Goal: Task Accomplishment & Management: Manage account settings

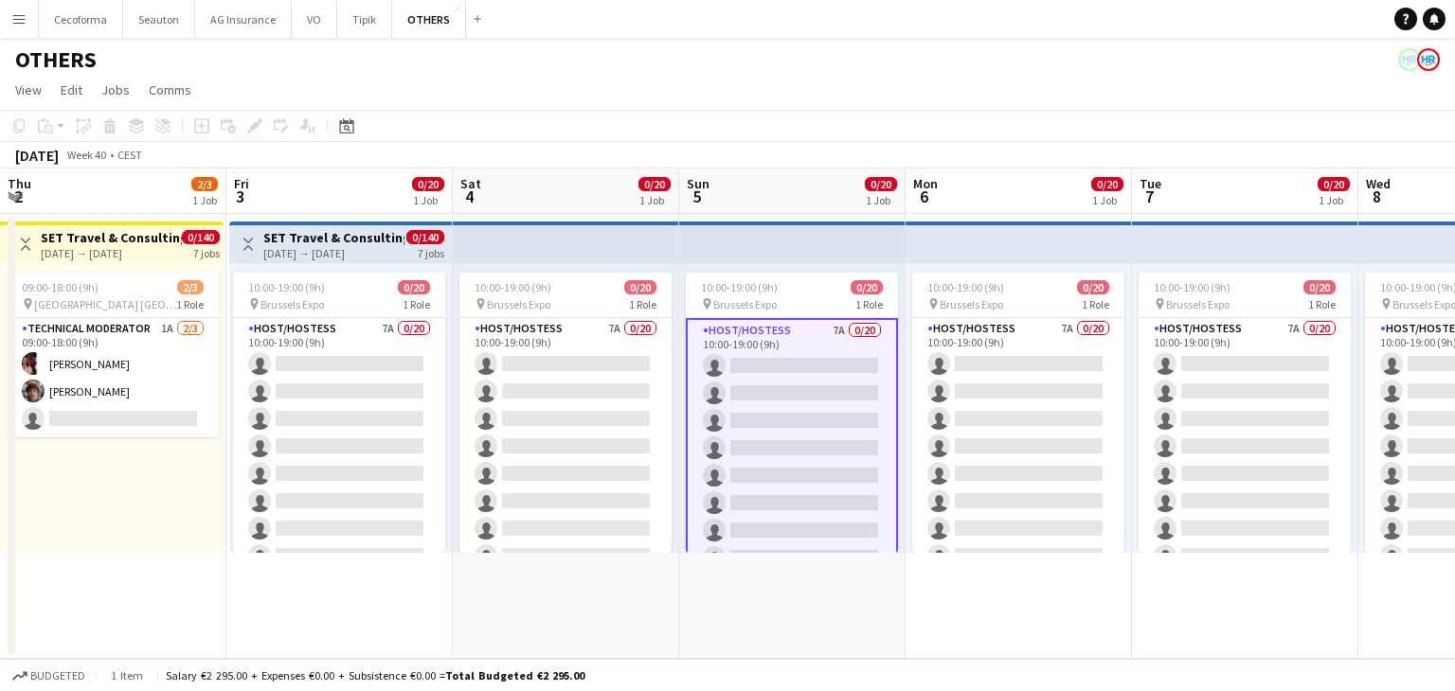
scroll to position [351, 0]
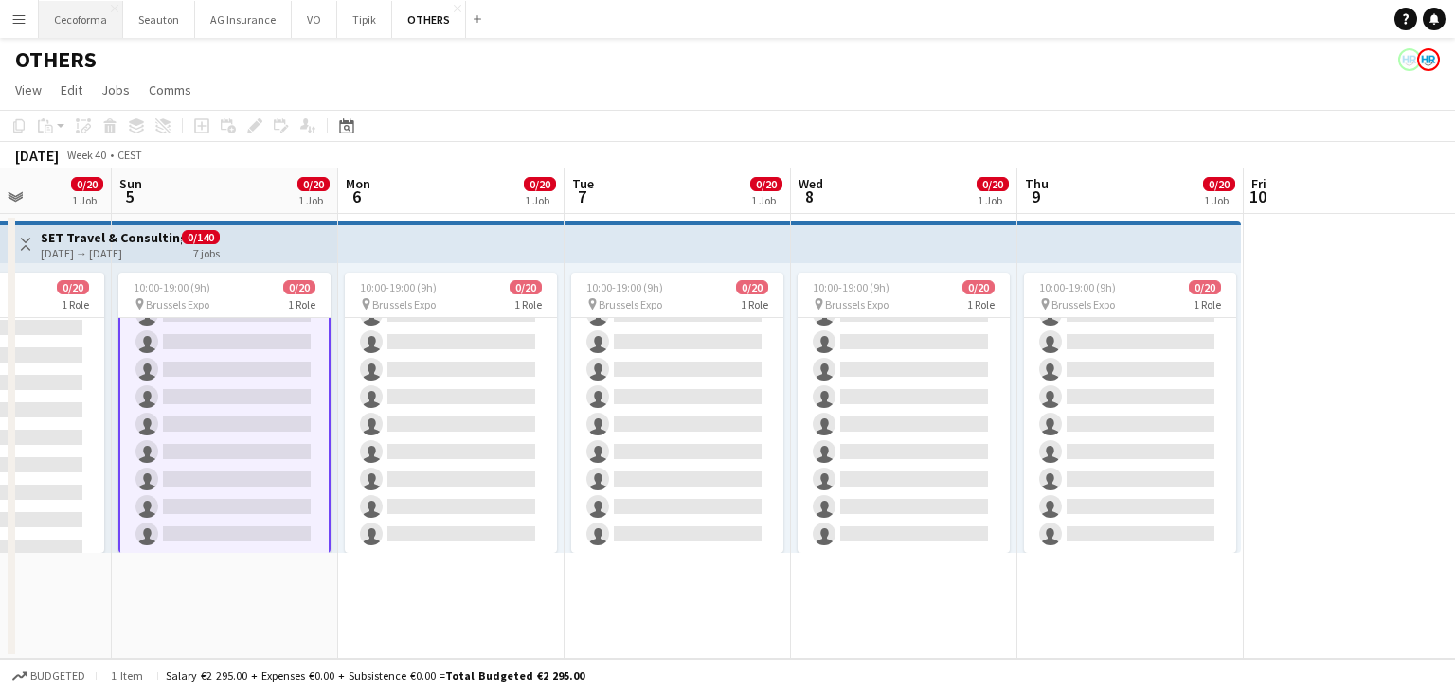
click at [96, 22] on button "Cecoforma Close" at bounding box center [81, 19] width 84 height 37
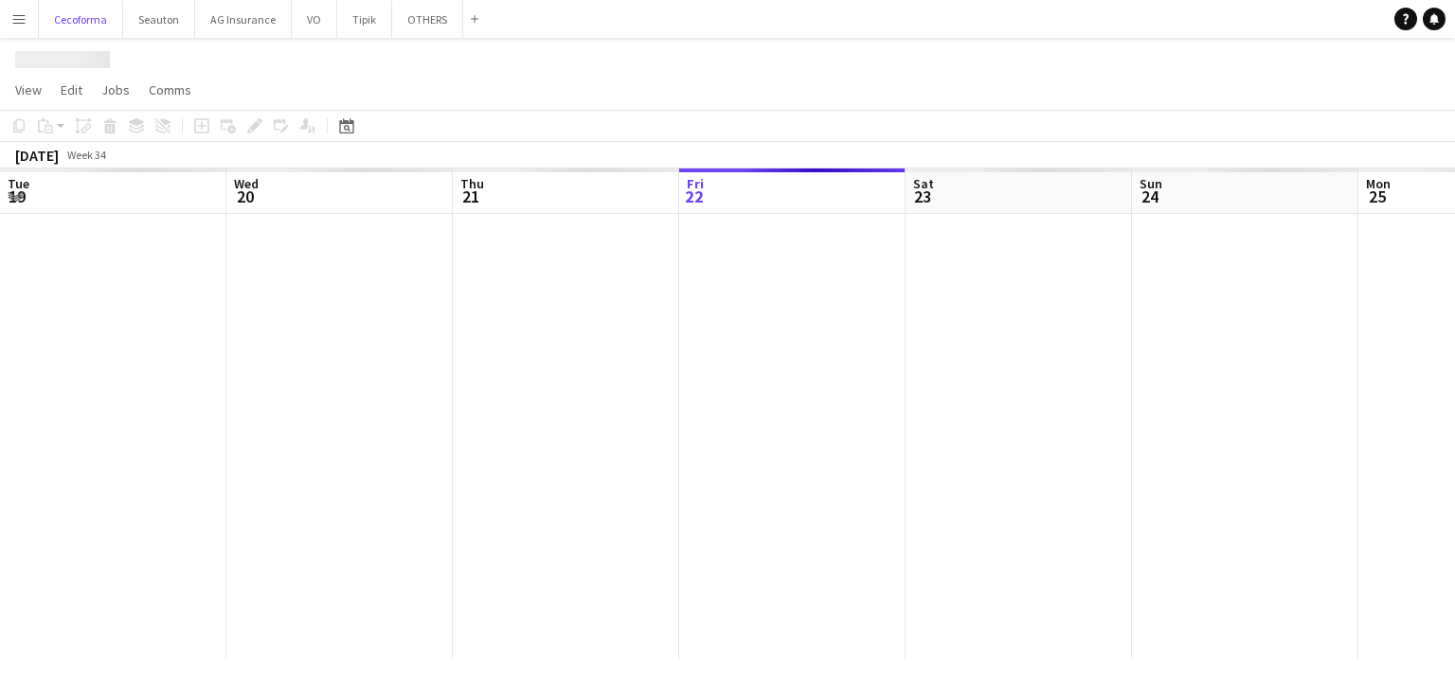
scroll to position [0, 453]
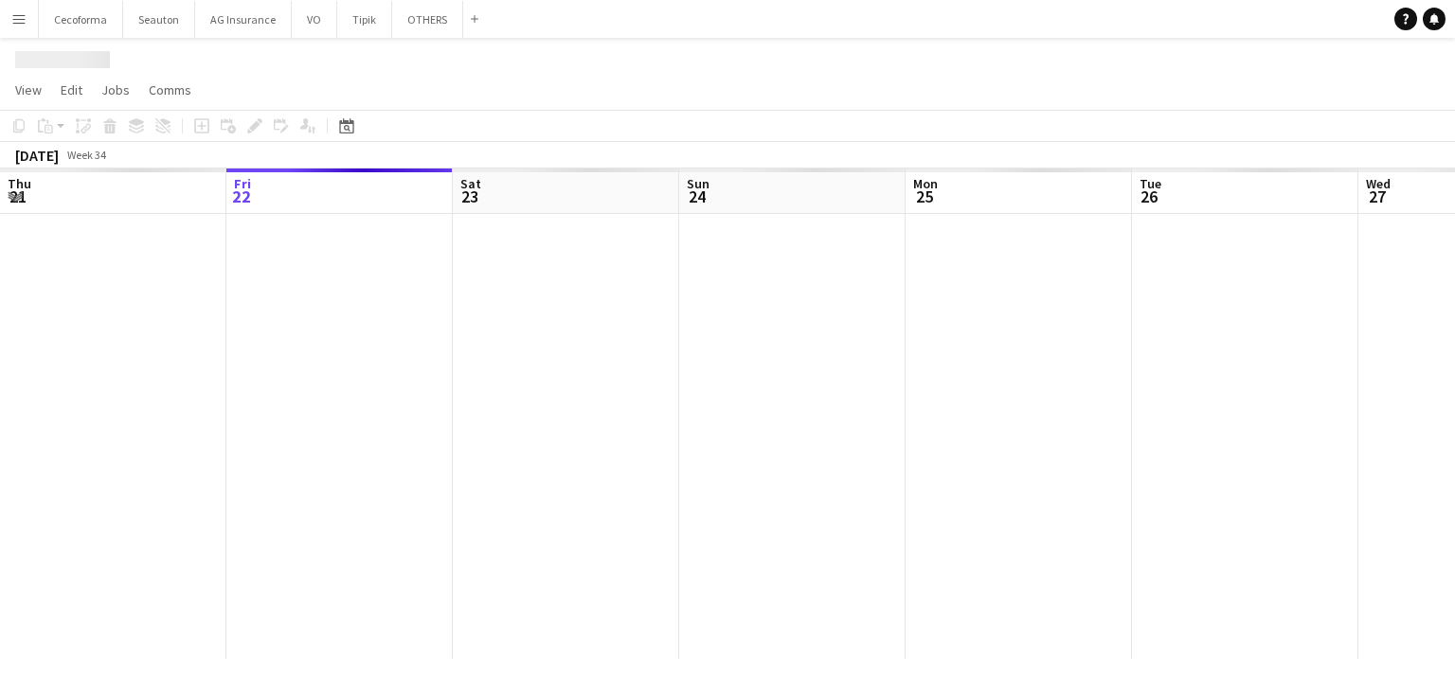
click at [25, 14] on app-icon "Menu" at bounding box center [18, 18] width 15 height 15
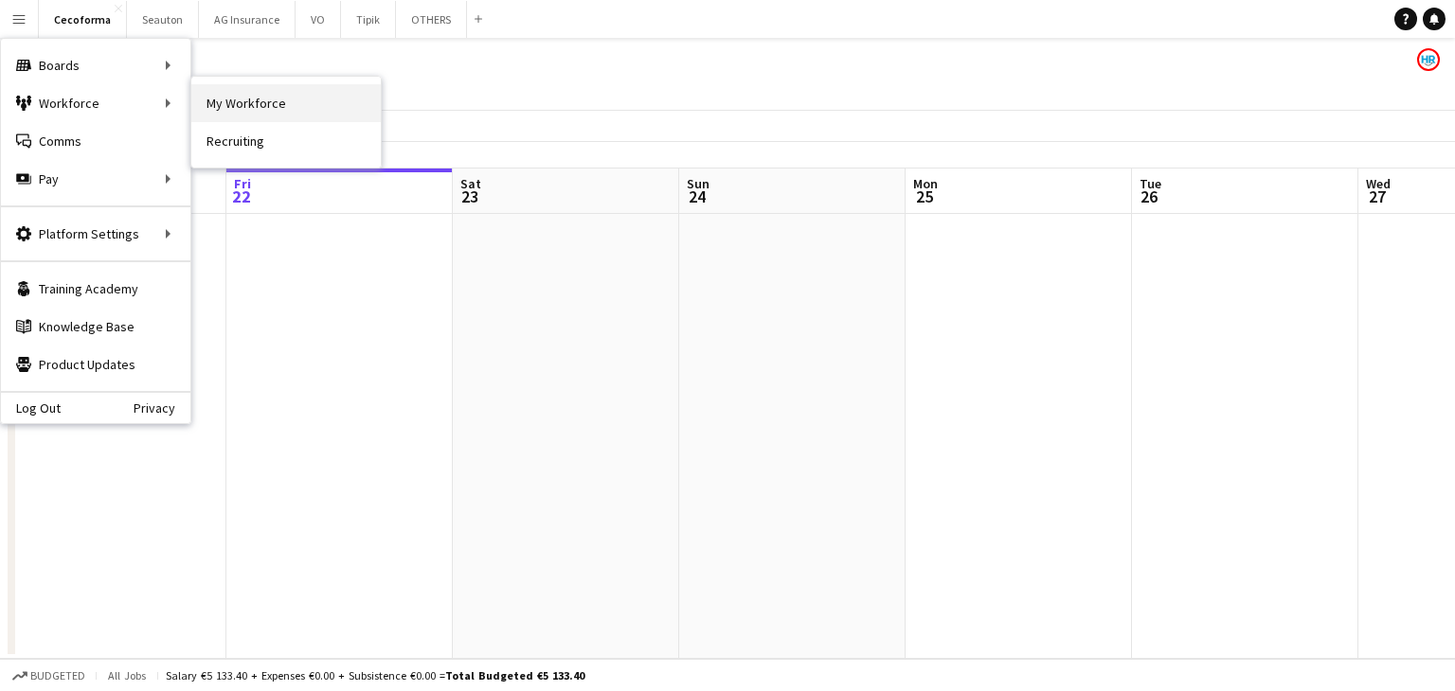
click at [261, 84] on link "My Workforce" at bounding box center [285, 103] width 189 height 38
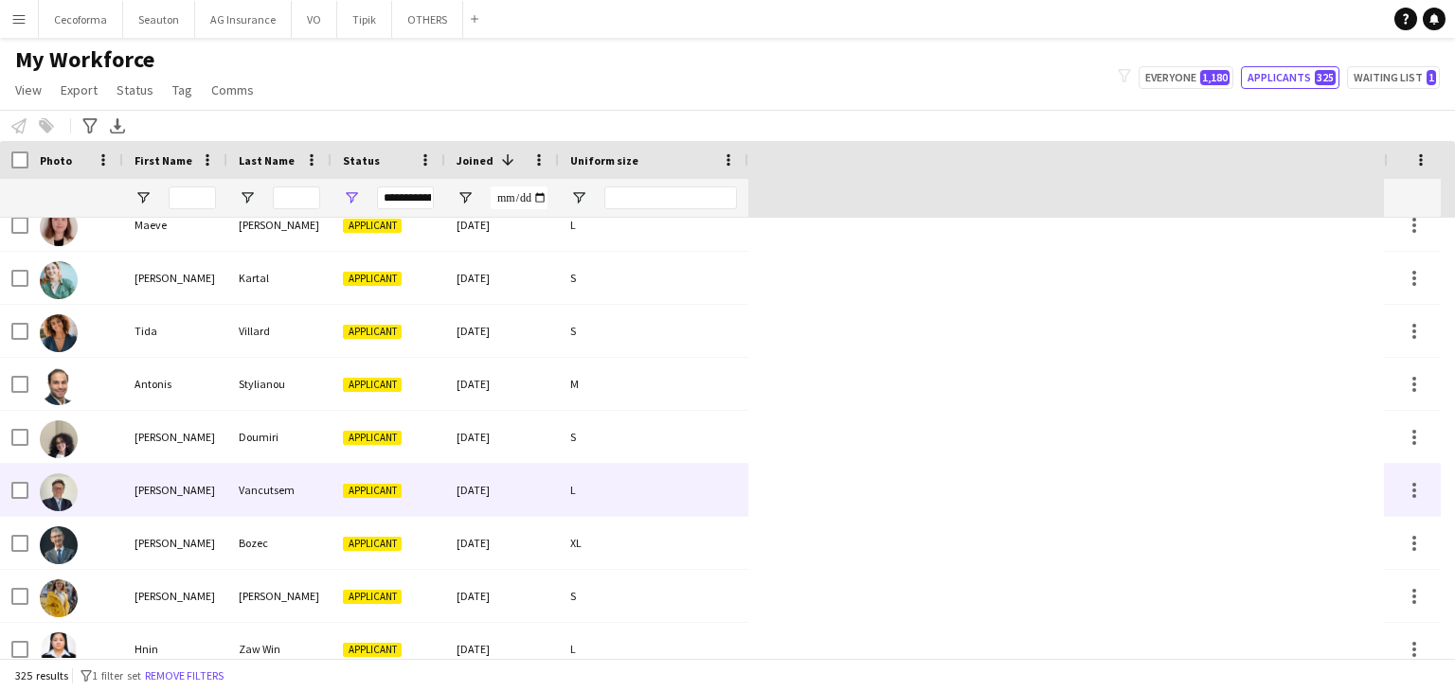
scroll to position [2178, 0]
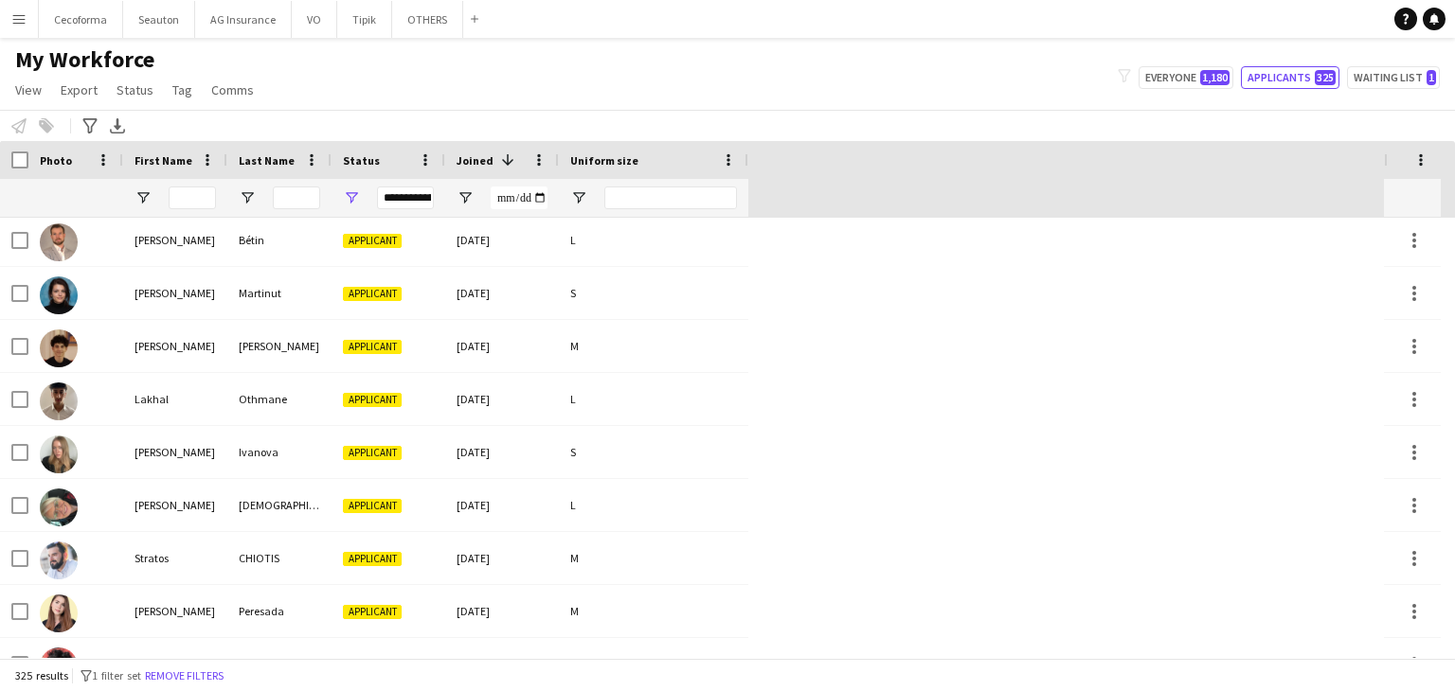
click at [402, 198] on div "**********" at bounding box center [405, 198] width 57 height 23
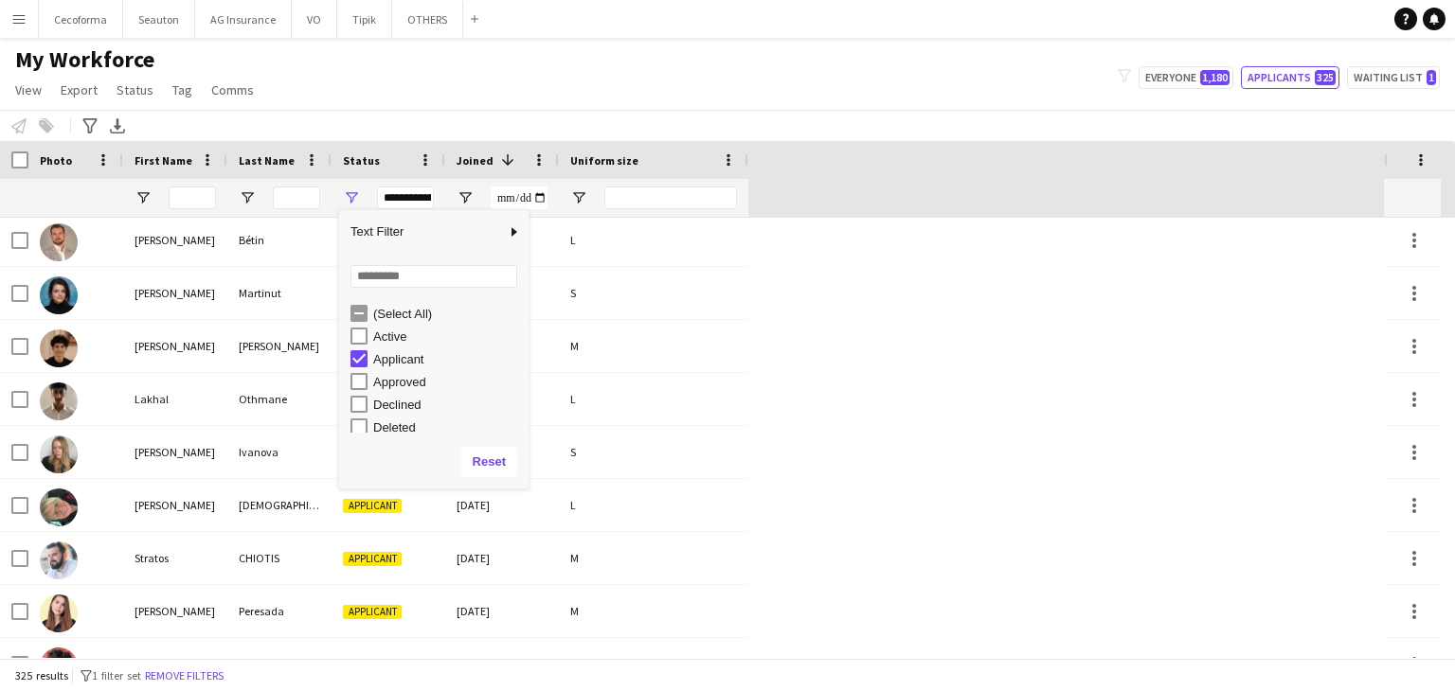
click at [485, 88] on div "My Workforce View Views Default view New view Update view Delete view Edit name…" at bounding box center [727, 77] width 1455 height 64
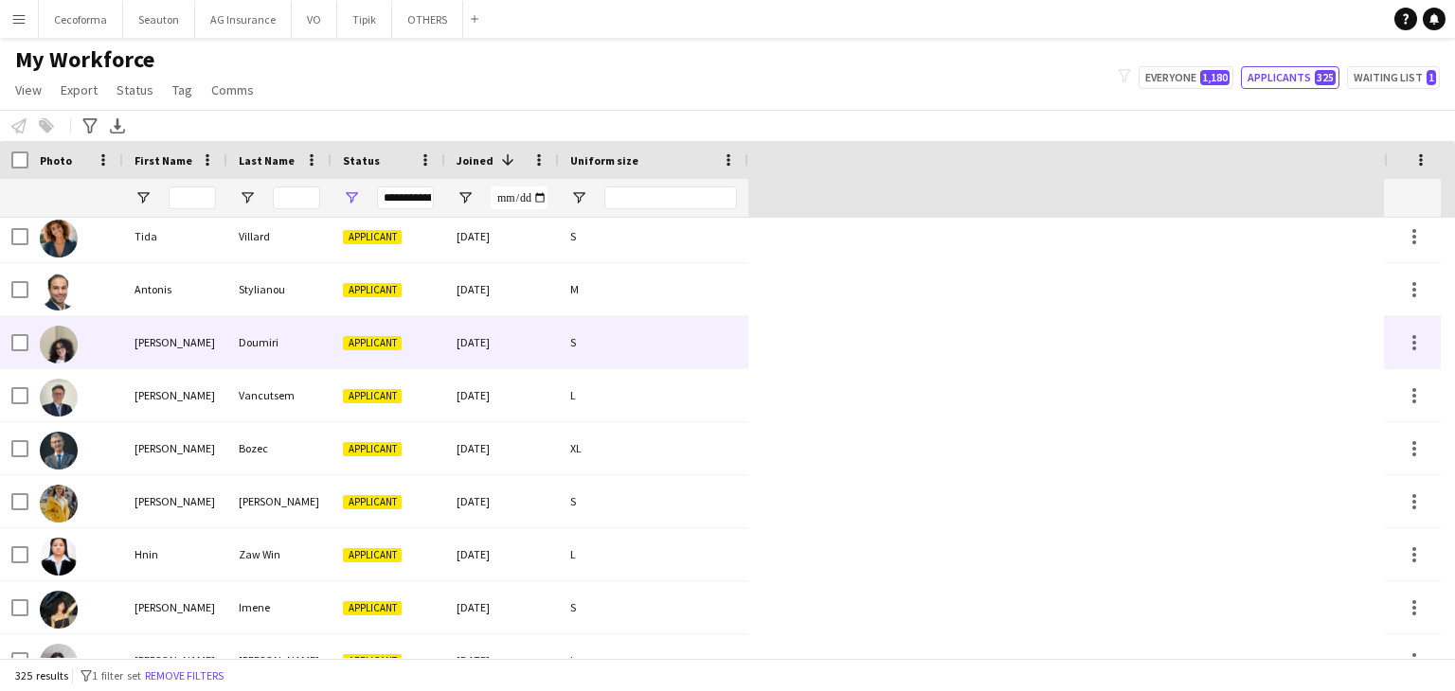
click at [219, 357] on div "[PERSON_NAME]" at bounding box center [175, 342] width 104 height 52
